Goal: Complete application form

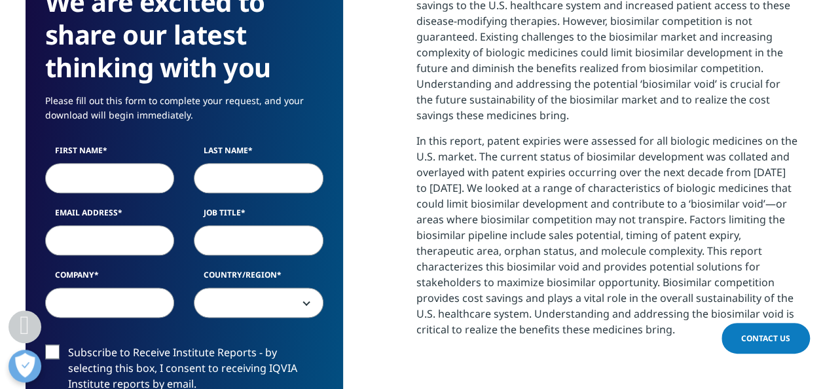
scroll to position [654, 0]
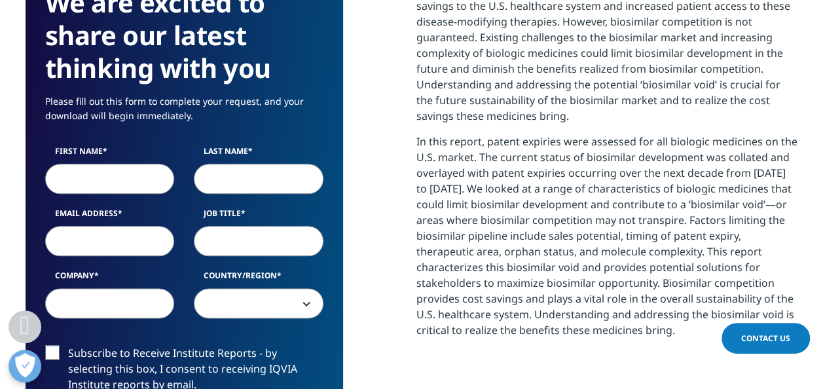
click at [90, 173] on input "First Name" at bounding box center [110, 179] width 130 height 30
type input "[PERSON_NAME]"
type input "Saxena"
select select "India"
click at [89, 245] on input "Email Address" at bounding box center [110, 241] width 130 height 30
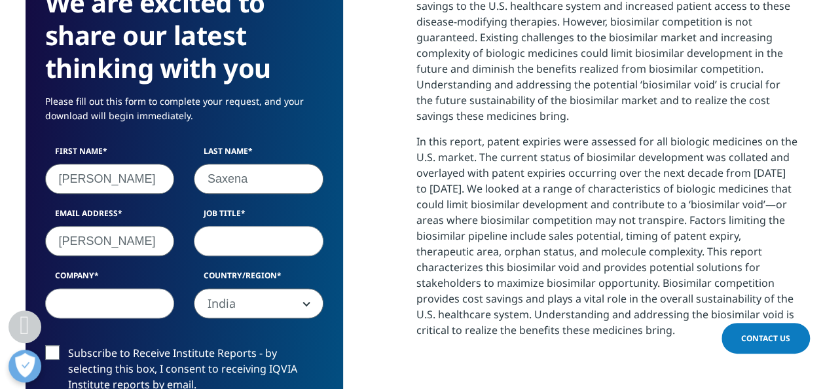
click at [225, 230] on input "Job Title" at bounding box center [259, 241] width 130 height 30
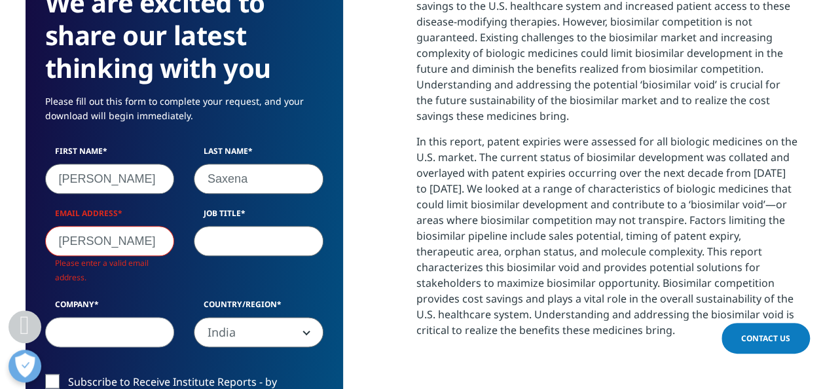
click at [122, 239] on input "[PERSON_NAME]" at bounding box center [110, 241] width 130 height 30
type input "[EMAIL_ADDRESS][DOMAIN_NAME]"
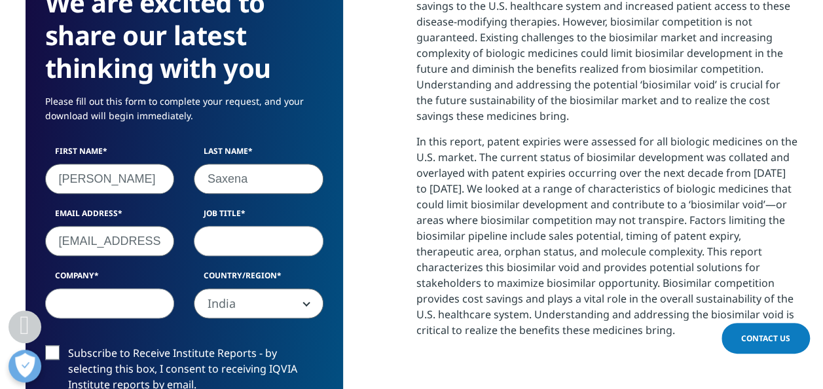
scroll to position [722, 772]
click at [240, 241] on input "Job Title" at bounding box center [259, 241] width 130 height 30
type input "Analyst"
click at [135, 291] on input "Company" at bounding box center [110, 303] width 130 height 30
click at [125, 305] on input "Company" at bounding box center [110, 303] width 130 height 30
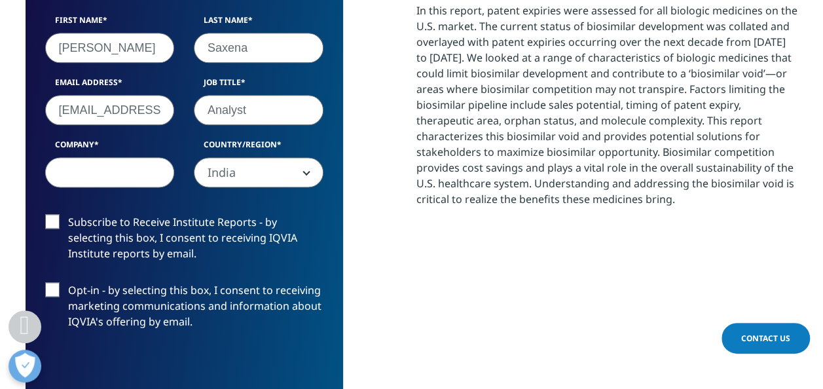
scroll to position [0, 35]
drag, startPoint x: 56, startPoint y: 113, endPoint x: 198, endPoint y: 113, distance: 141.4
click at [198, 113] on div "First Name [PERSON_NAME] Last Name [PERSON_NAME] Email Address [EMAIL_ADDRESS][…" at bounding box center [184, 107] width 298 height 187
click at [329, 143] on div "Country/Region [GEOGRAPHIC_DATA] [GEOGRAPHIC_DATA] [GEOGRAPHIC_DATA] [GEOGRAPHI…" at bounding box center [258, 163] width 149 height 48
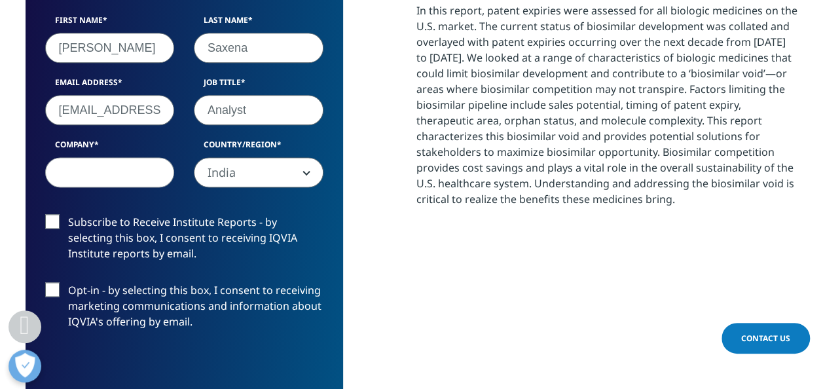
click at [96, 168] on input "Company" at bounding box center [110, 172] width 130 height 30
type input "abcd"
click at [54, 223] on label "Subscribe to Receive Institute Reports - by selecting this box, I consent to re…" at bounding box center [184, 241] width 278 height 54
click at [68, 214] on input "Subscribe to Receive Institute Reports - by selecting this box, I consent to re…" at bounding box center [68, 214] width 0 height 0
click at [54, 217] on label "Subscribe to Receive Institute Reports - by selecting this box, I consent to re…" at bounding box center [184, 241] width 278 height 54
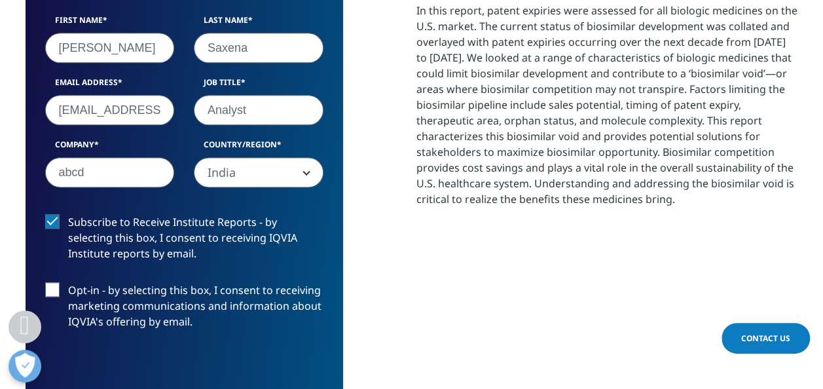
click at [68, 214] on input "Subscribe to Receive Institute Reports - by selecting this box, I consent to re…" at bounding box center [68, 214] width 0 height 0
click at [55, 287] on label "Opt-in - by selecting this box, I consent to receiving marketing communications…" at bounding box center [184, 309] width 278 height 54
click at [68, 282] on input "Opt-in - by selecting this box, I consent to receiving marketing communications…" at bounding box center [68, 282] width 0 height 0
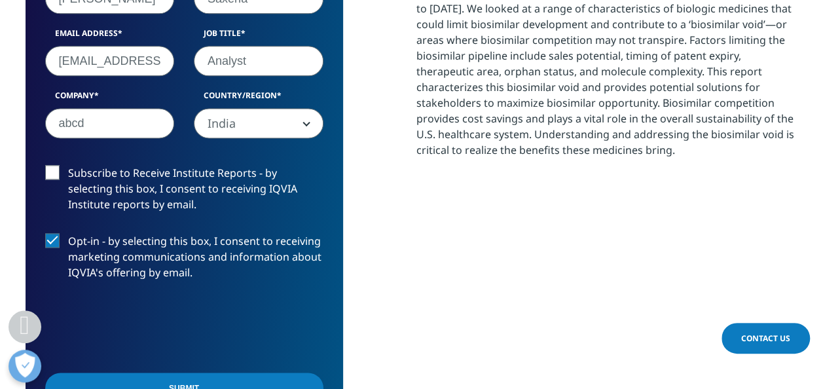
scroll to position [916, 0]
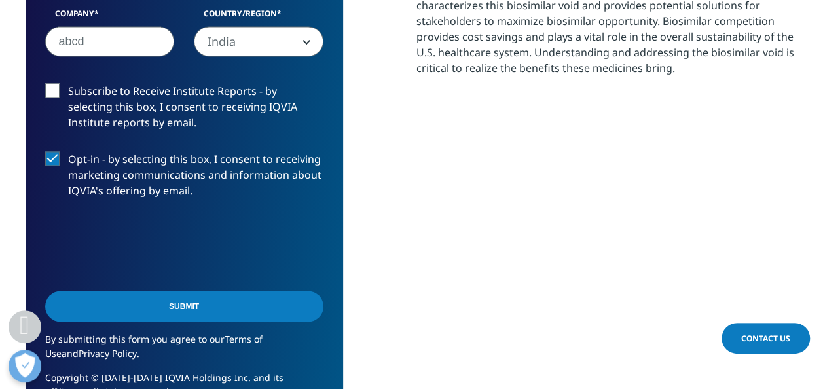
click at [46, 90] on label "Subscribe to Receive Institute Reports - by selecting this box, I consent to re…" at bounding box center [184, 110] width 278 height 54
click at [68, 83] on input "Subscribe to Receive Institute Reports - by selecting this box, I consent to re…" at bounding box center [68, 83] width 0 height 0
click at [143, 294] on input "Submit" at bounding box center [184, 306] width 278 height 31
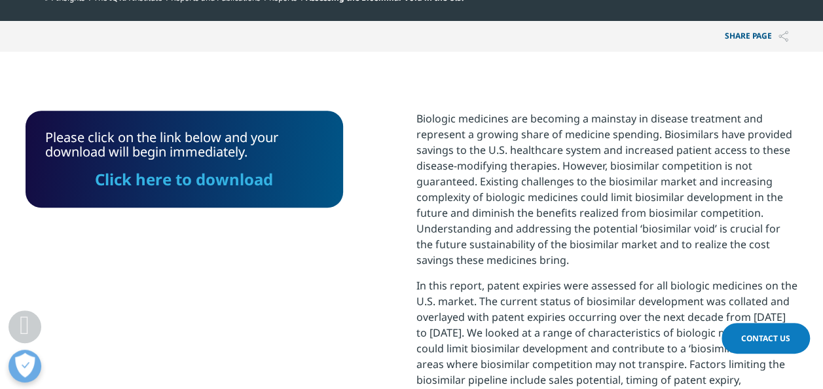
scroll to position [510, 0]
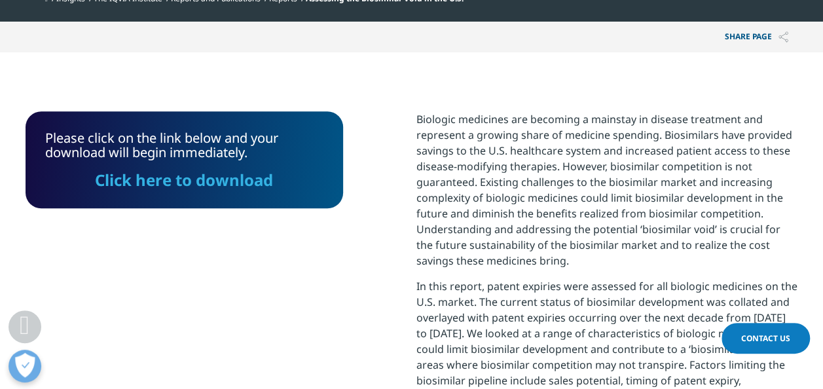
click at [162, 187] on link "Click here to download" at bounding box center [184, 180] width 178 height 22
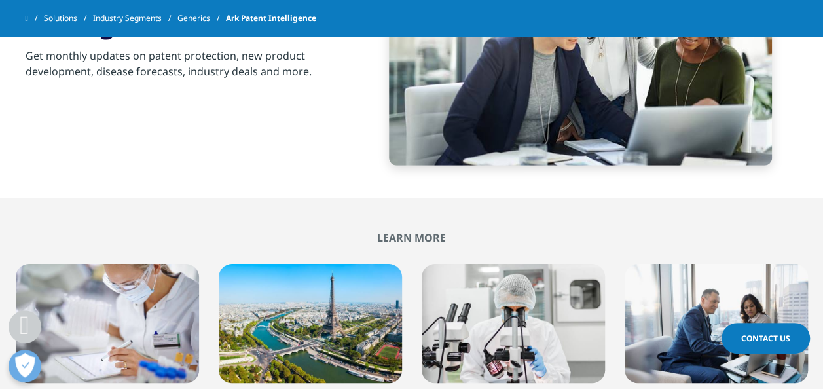
scroll to position [2094, 0]
